Goal: Information Seeking & Learning: Compare options

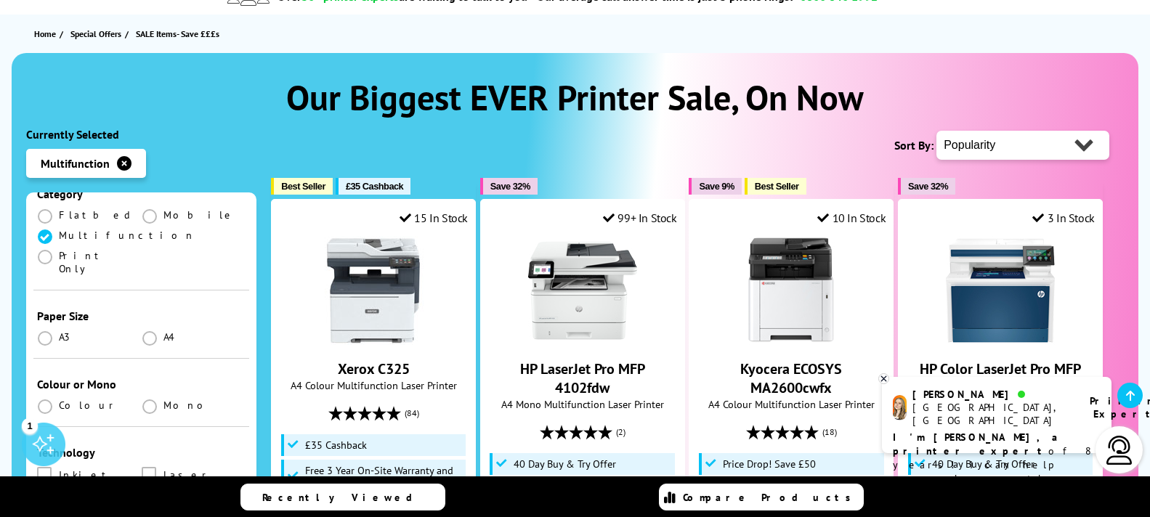
scroll to position [291, 0]
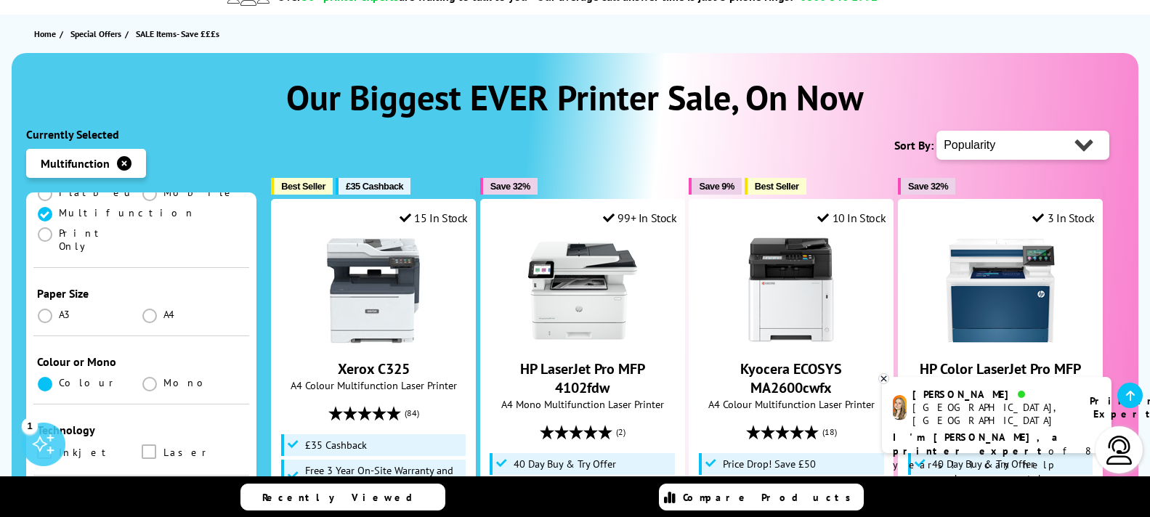
click at [48, 377] on span at bounding box center [45, 384] width 15 height 15
click at [59, 378] on input "radio" at bounding box center [59, 378] width 0 height 0
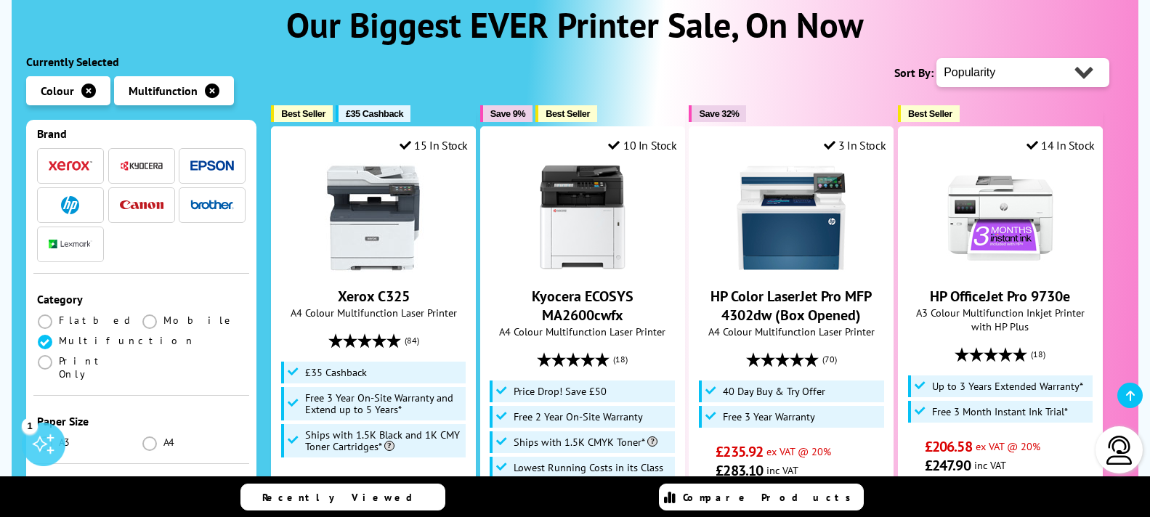
scroll to position [145, 0]
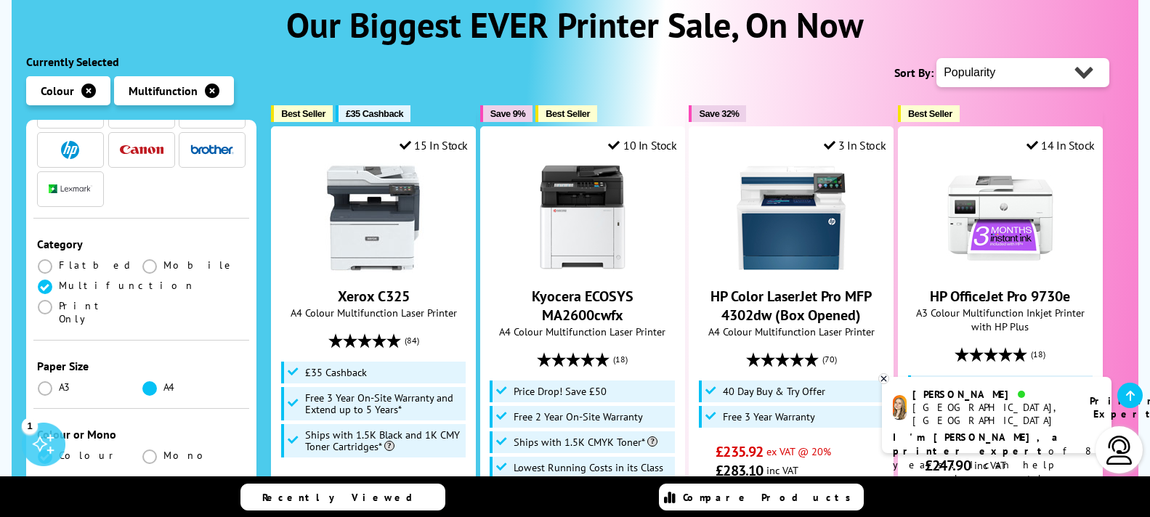
click at [146, 381] on span at bounding box center [149, 388] width 15 height 15
click at [163, 383] on input "radio" at bounding box center [163, 383] width 0 height 0
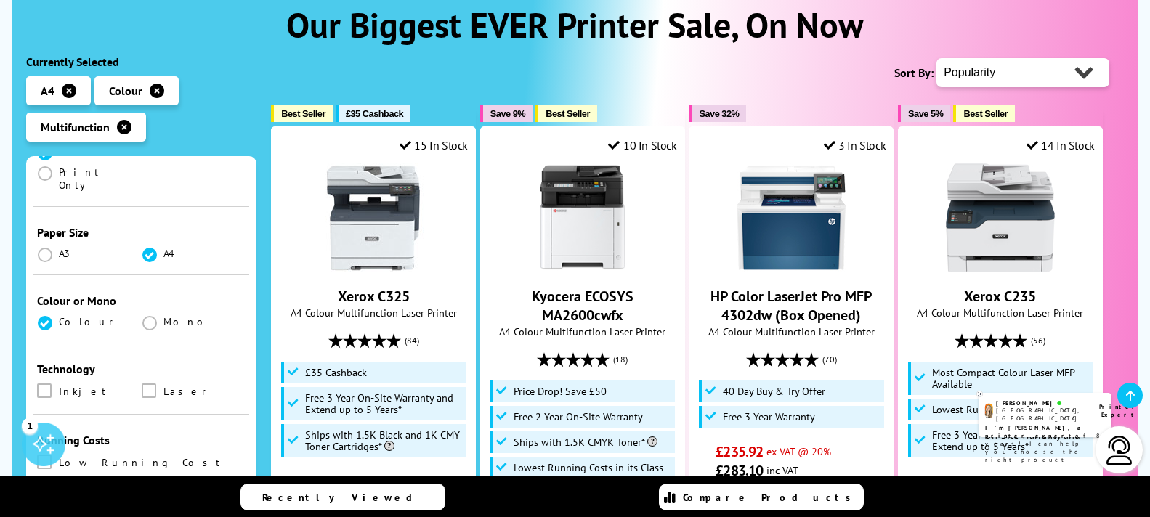
scroll to position [291, 0]
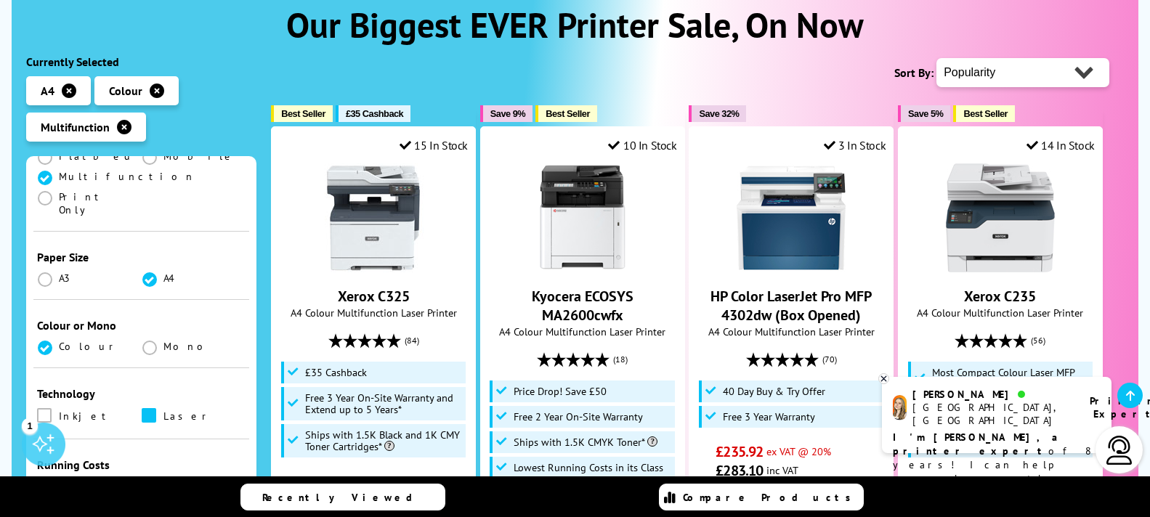
click at [148, 408] on span at bounding box center [149, 415] width 15 height 15
click at [163, 410] on input "checkbox" at bounding box center [163, 410] width 0 height 0
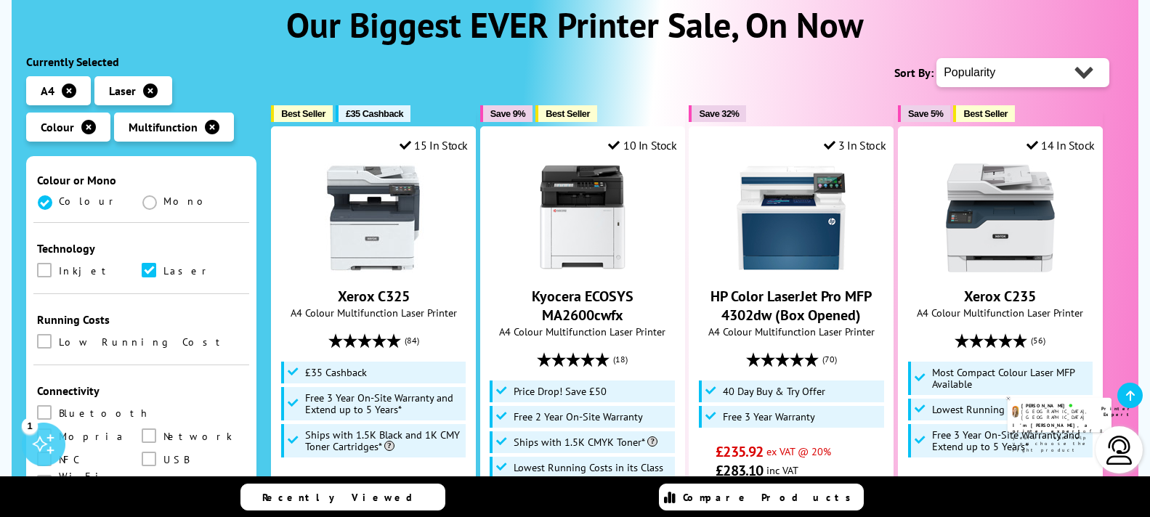
scroll to position [508, 0]
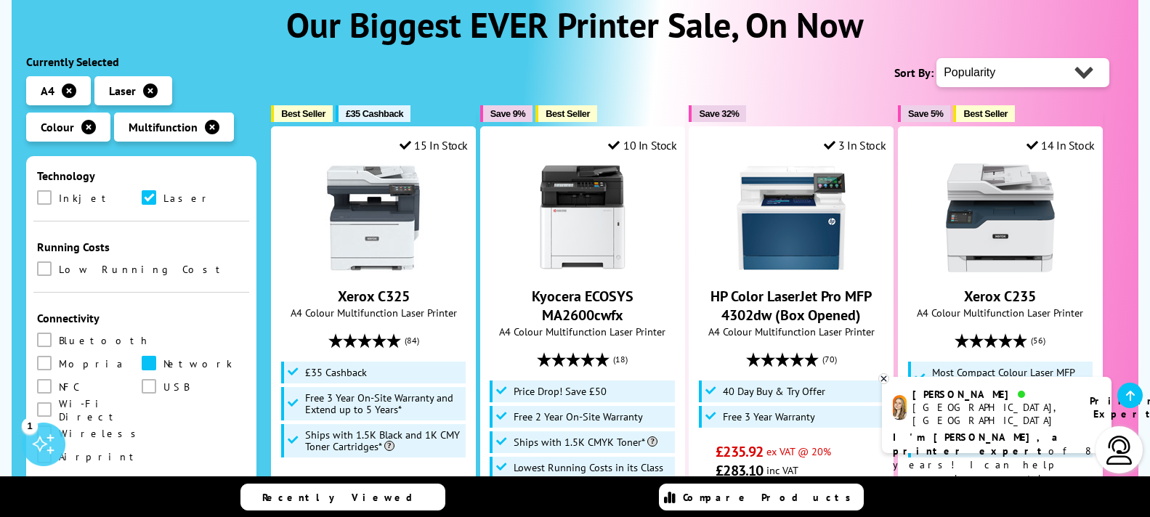
click at [142, 356] on span at bounding box center [149, 363] width 15 height 15
click at [163, 358] on input "checkbox" at bounding box center [163, 358] width 0 height 0
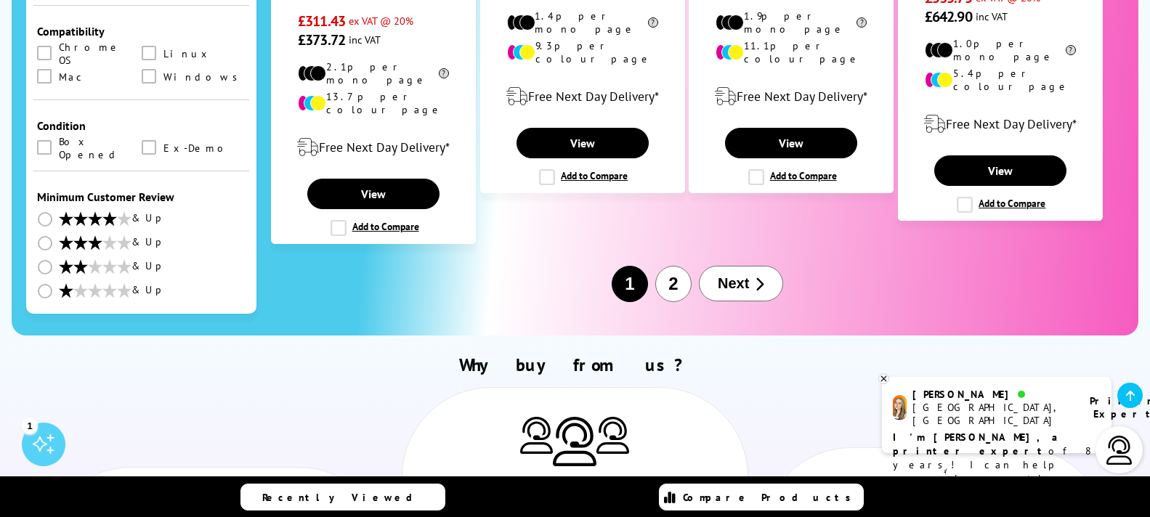
scroll to position [1888, 0]
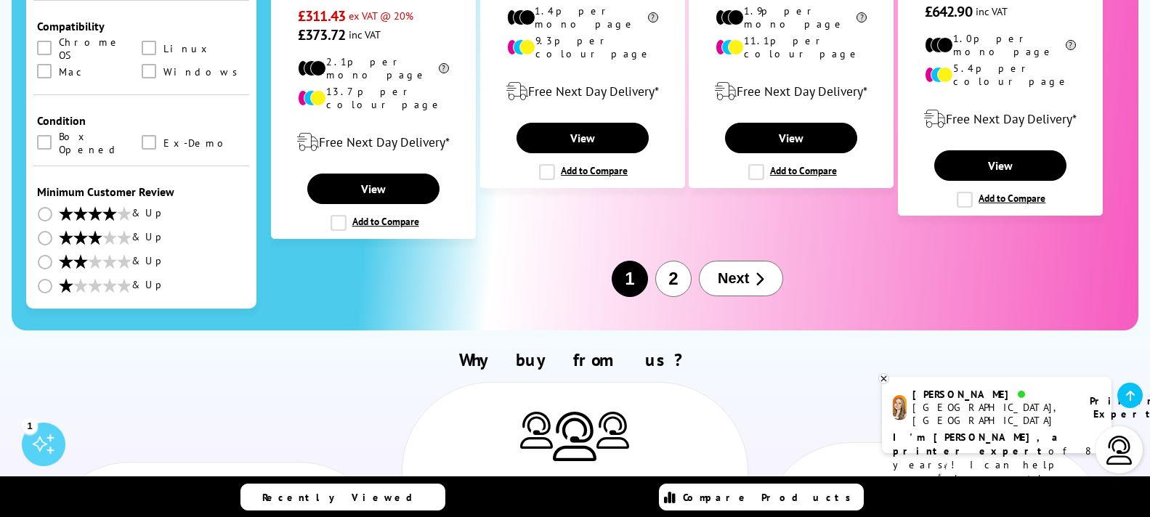
click at [732, 270] on span "Next" at bounding box center [733, 278] width 31 height 17
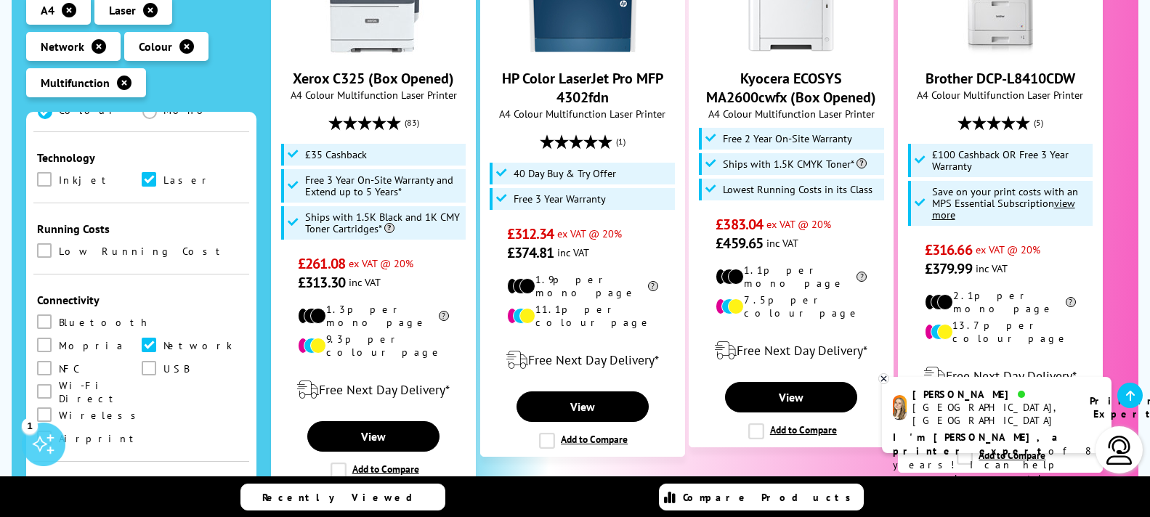
scroll to position [508, 0]
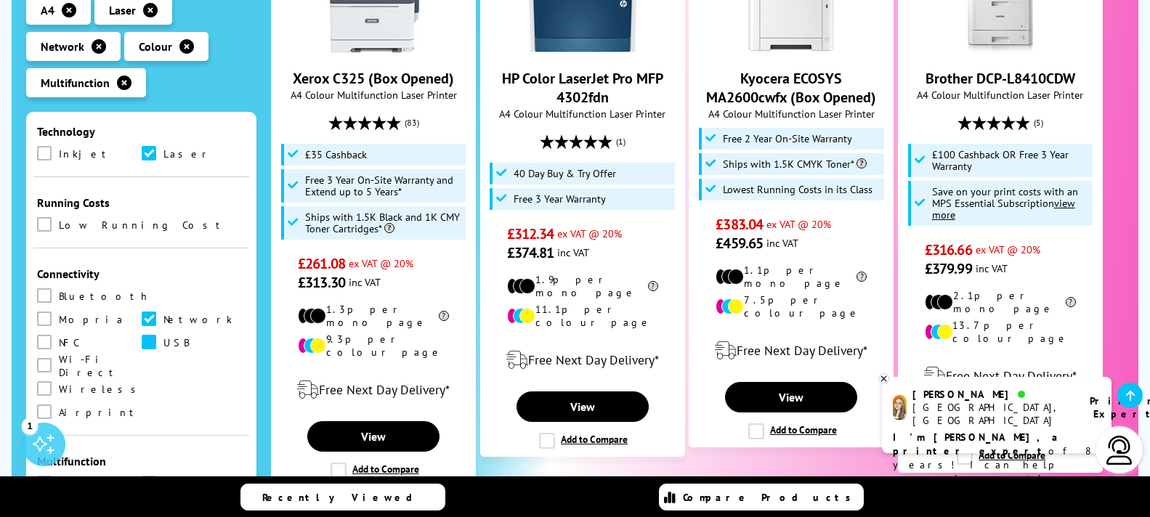
click at [142, 335] on span at bounding box center [149, 342] width 15 height 15
click at [163, 337] on input "checkbox" at bounding box center [163, 337] width 0 height 0
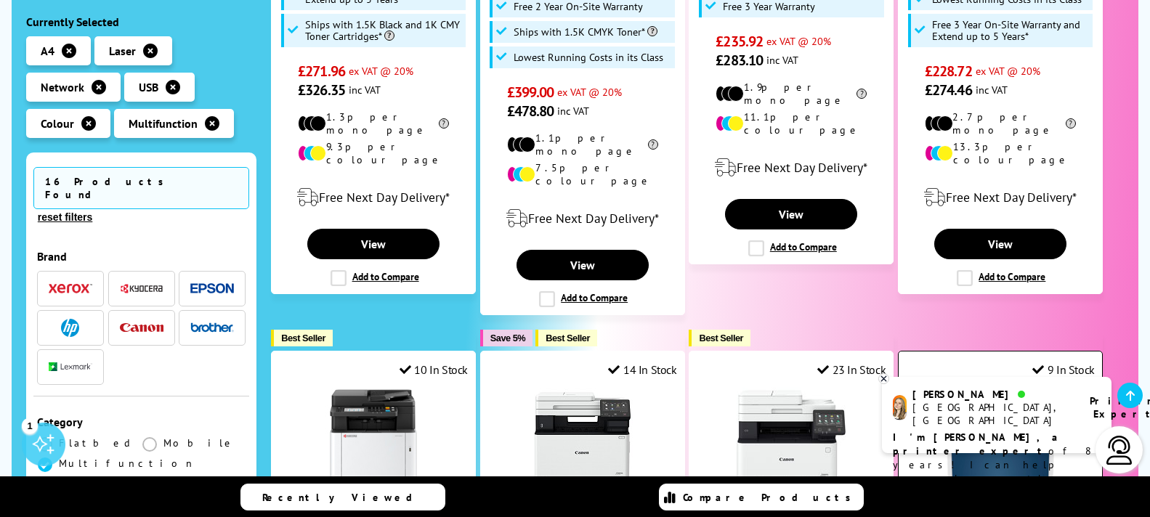
scroll to position [654, 0]
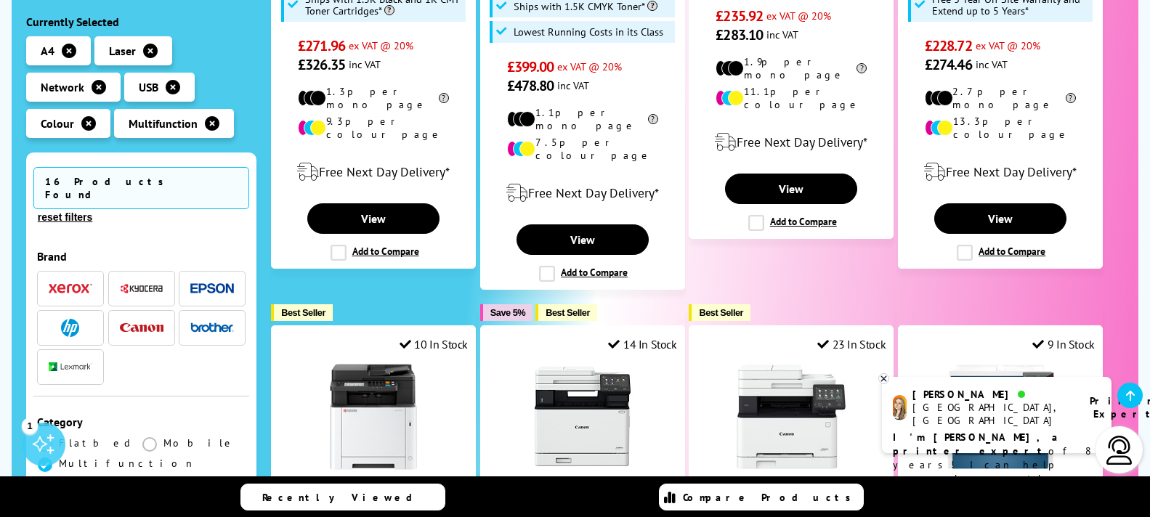
click at [882, 377] on icon at bounding box center [883, 378] width 9 height 11
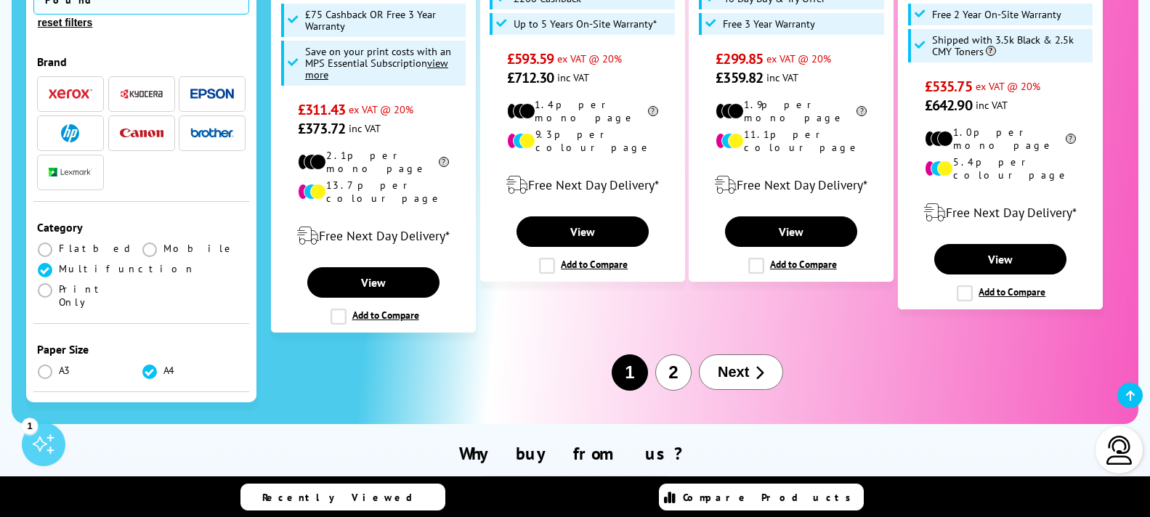
scroll to position [1816, 0]
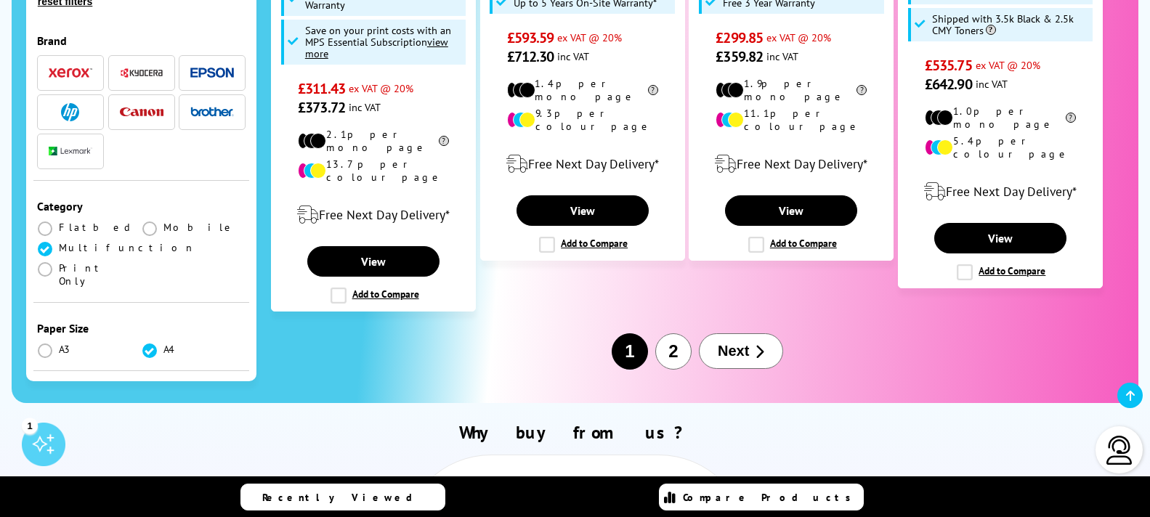
click at [731, 343] on span "Next" at bounding box center [733, 351] width 31 height 17
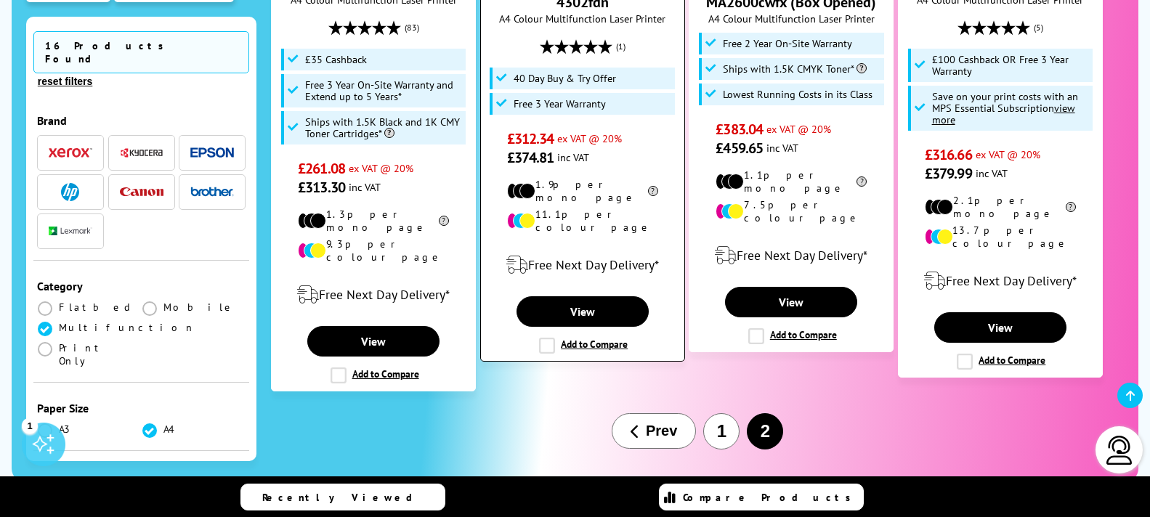
scroll to position [508, 0]
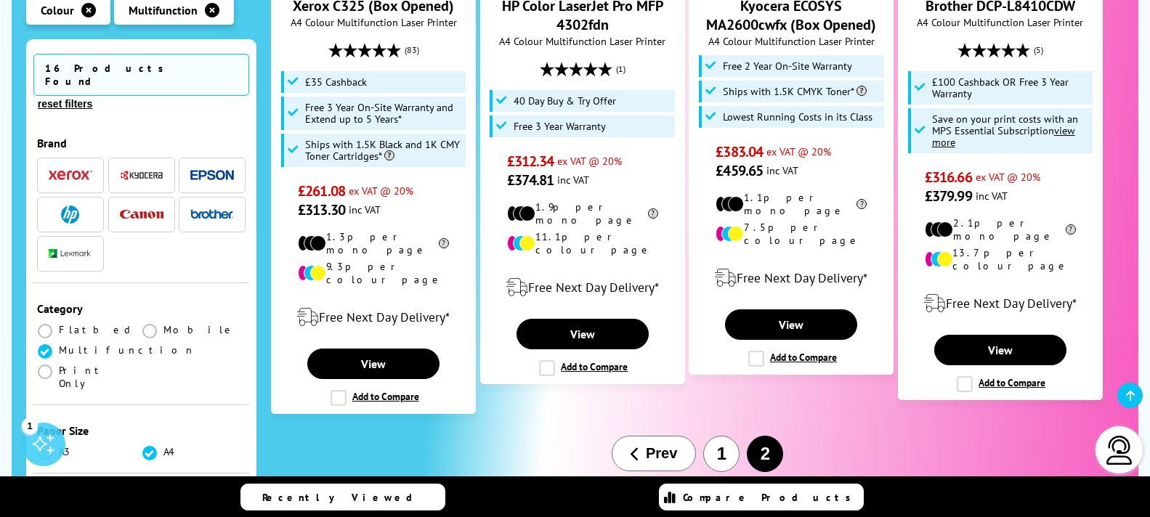
click at [715, 436] on button "1" at bounding box center [721, 454] width 36 height 36
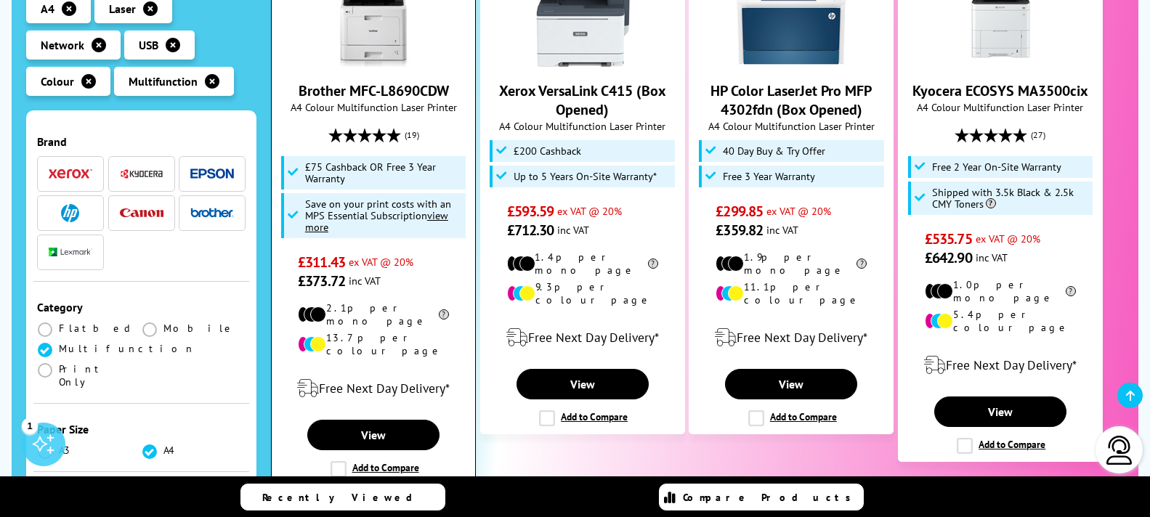
scroll to position [1816, 0]
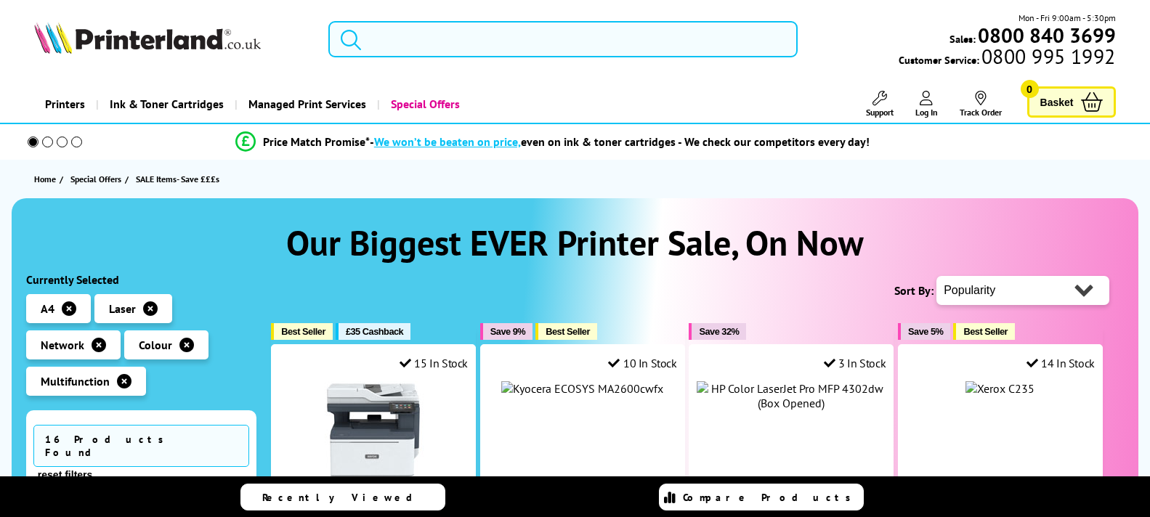
scroll to position [1888, 0]
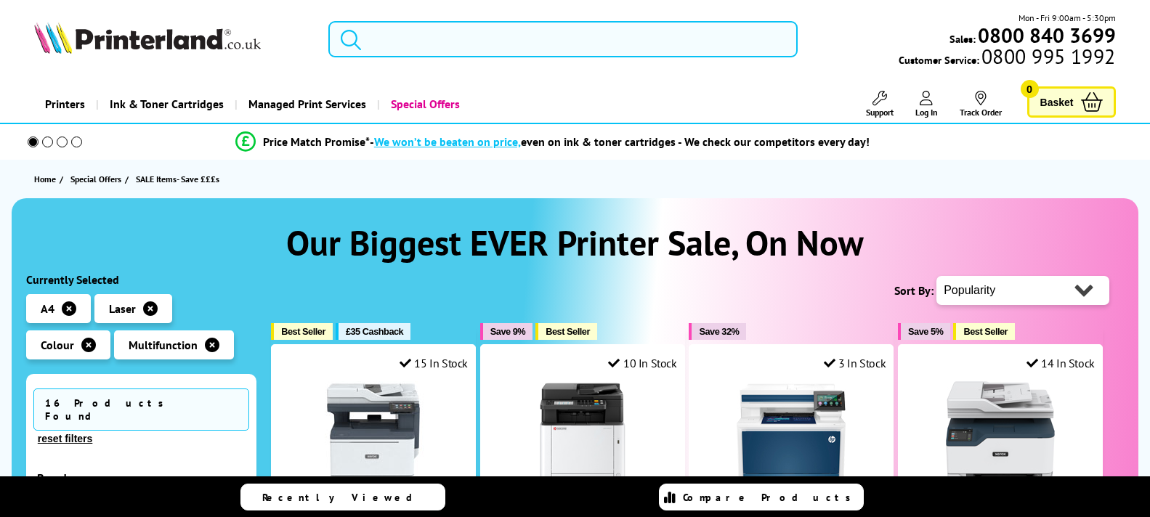
scroll to position [218, 0]
